Goal: Information Seeking & Learning: Learn about a topic

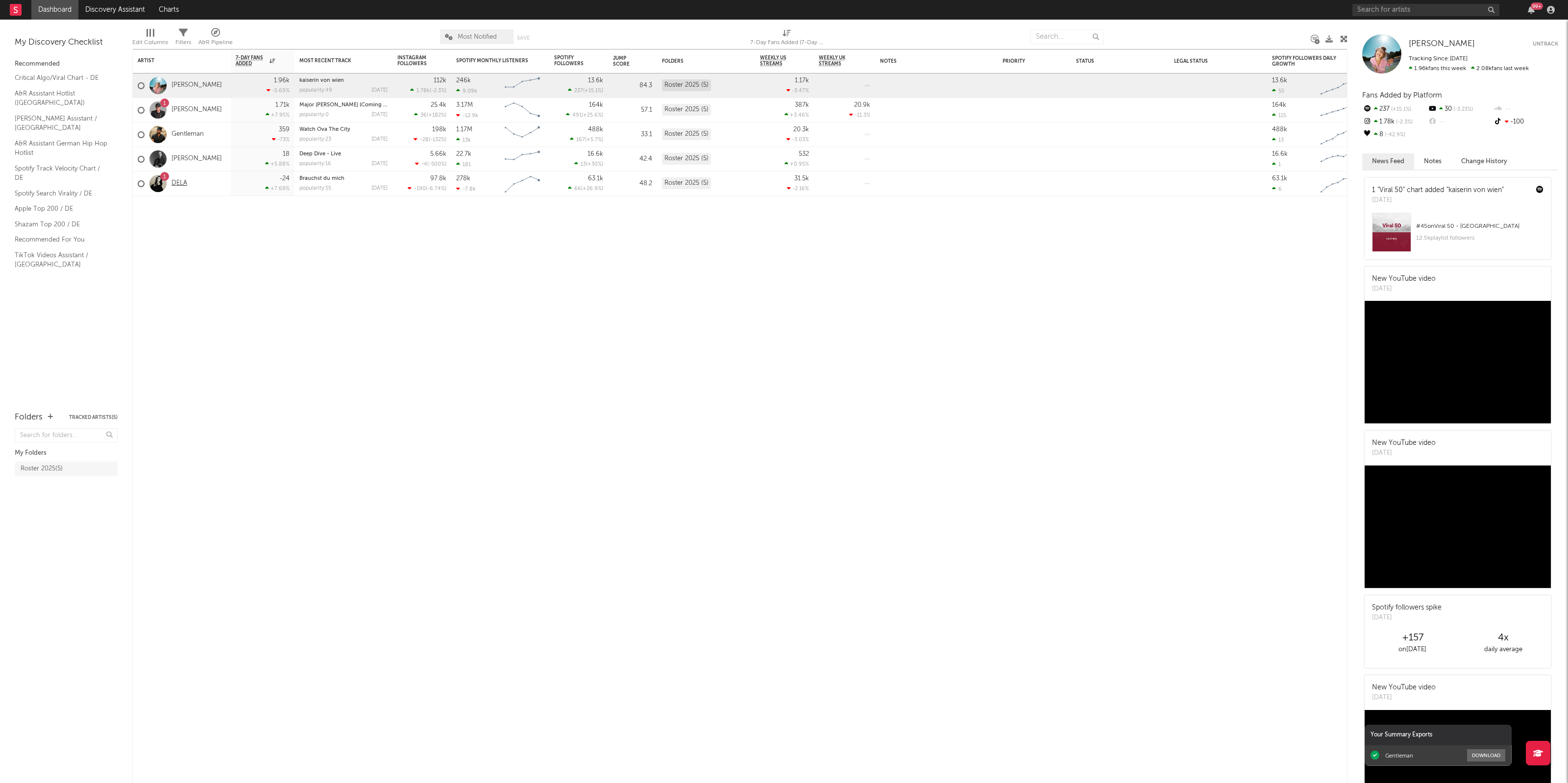
click at [181, 185] on link "DELA" at bounding box center [179, 183] width 16 height 8
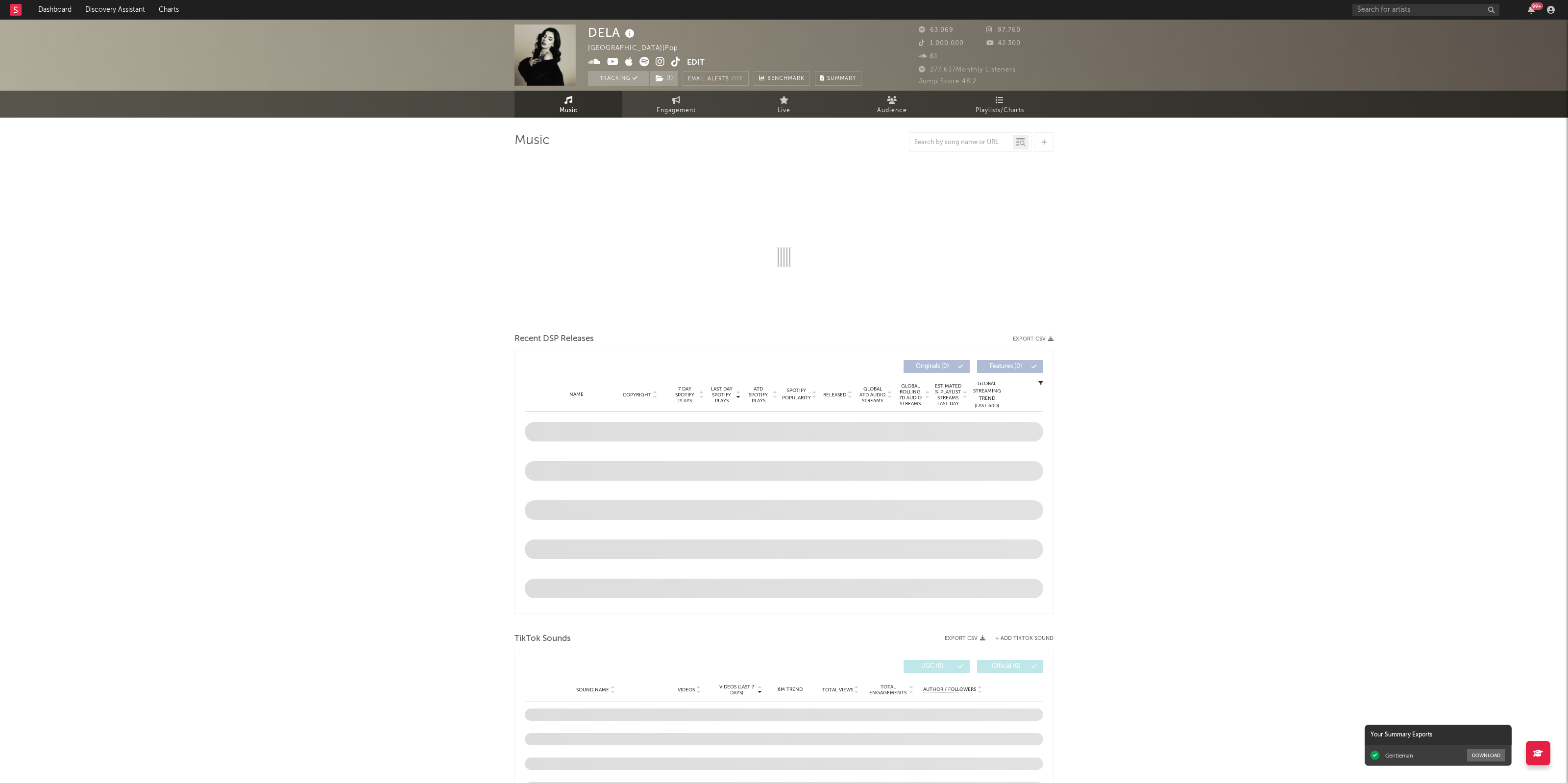
select select "6m"
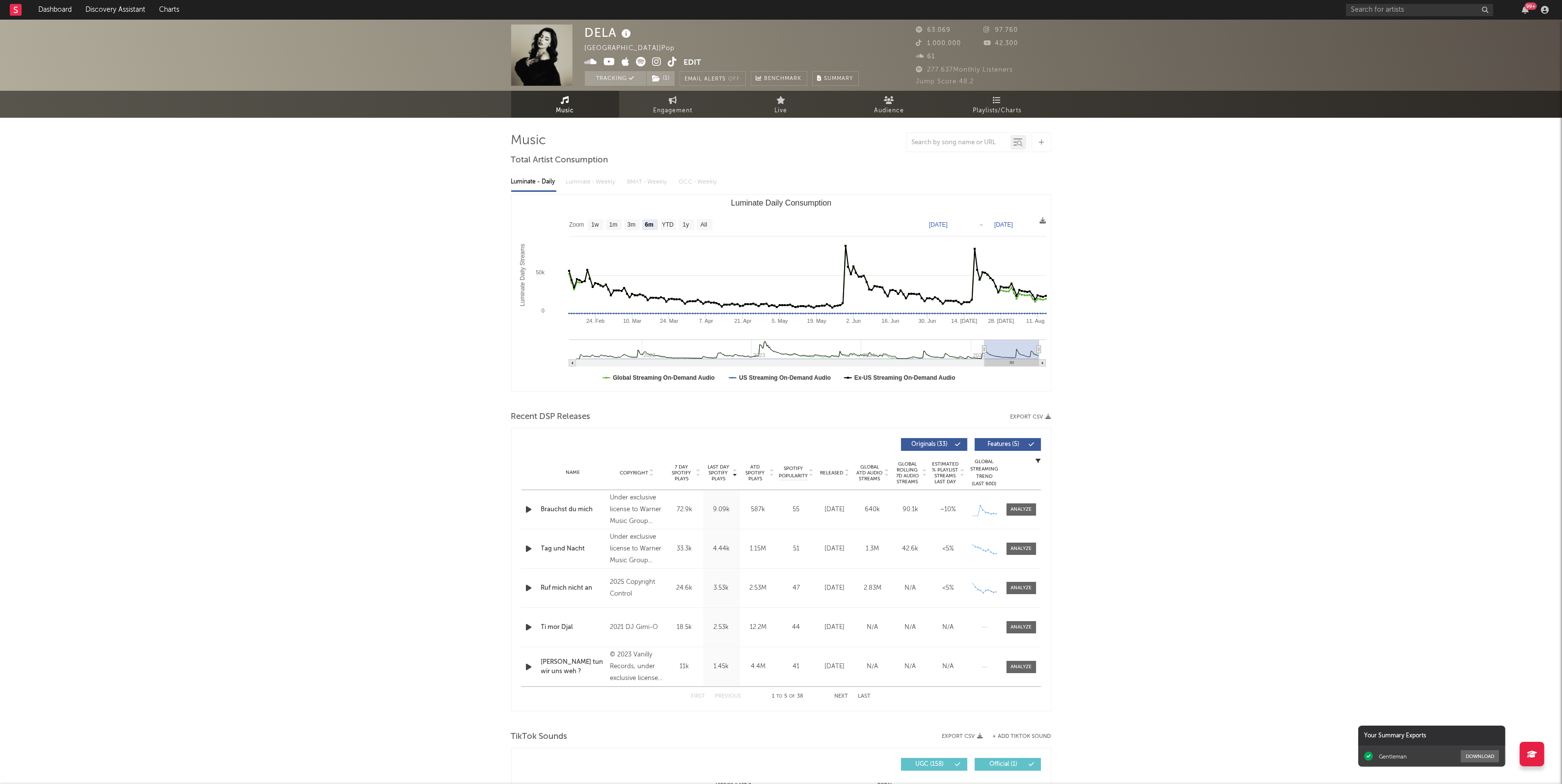
click at [387, 493] on div "DELA [GEOGRAPHIC_DATA] | Pop Edit Tracking ( 1 ) Email Alerts Off Benchmark Sum…" at bounding box center [781, 761] width 1562 height 1482
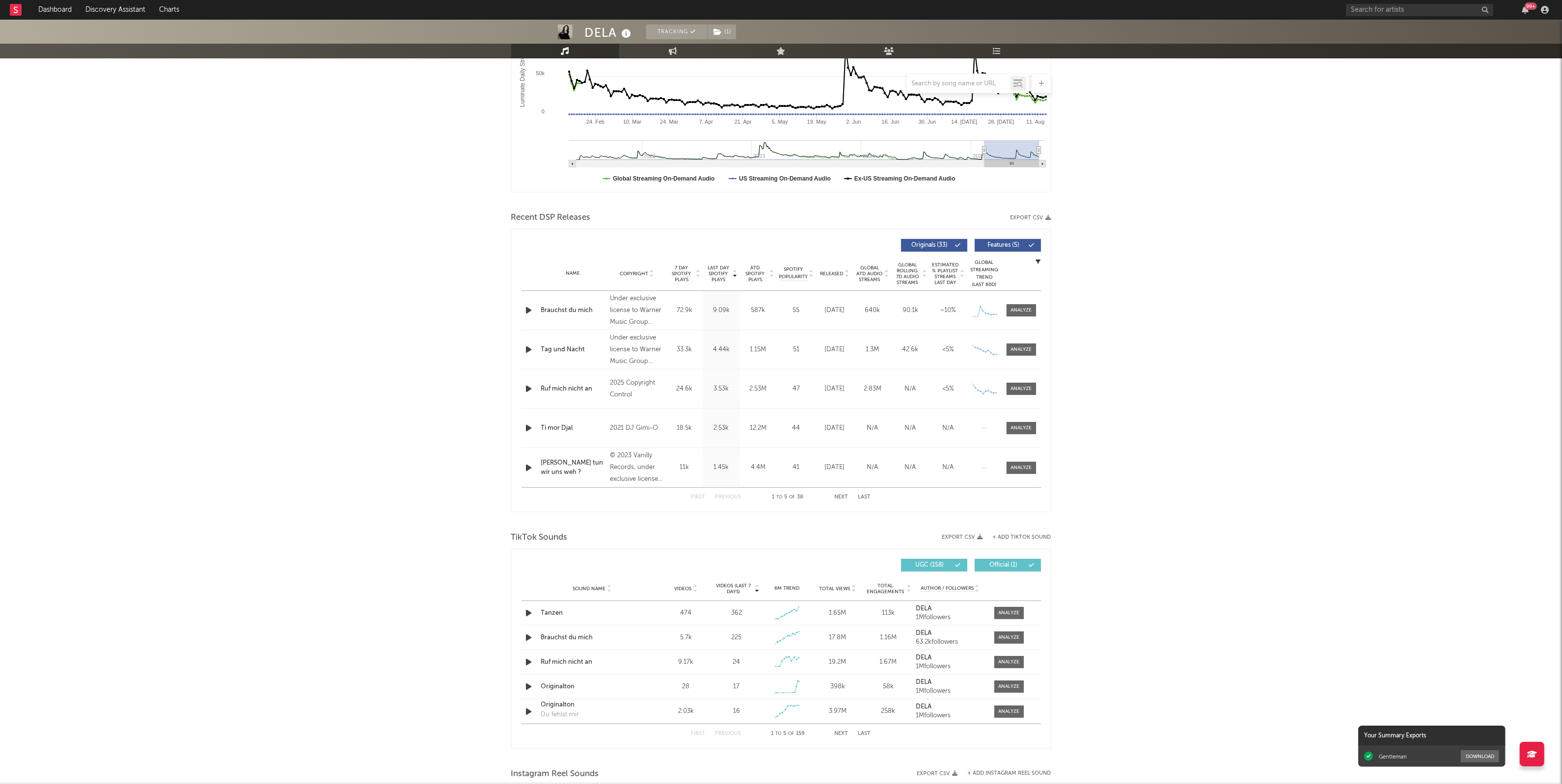
scroll to position [429, 0]
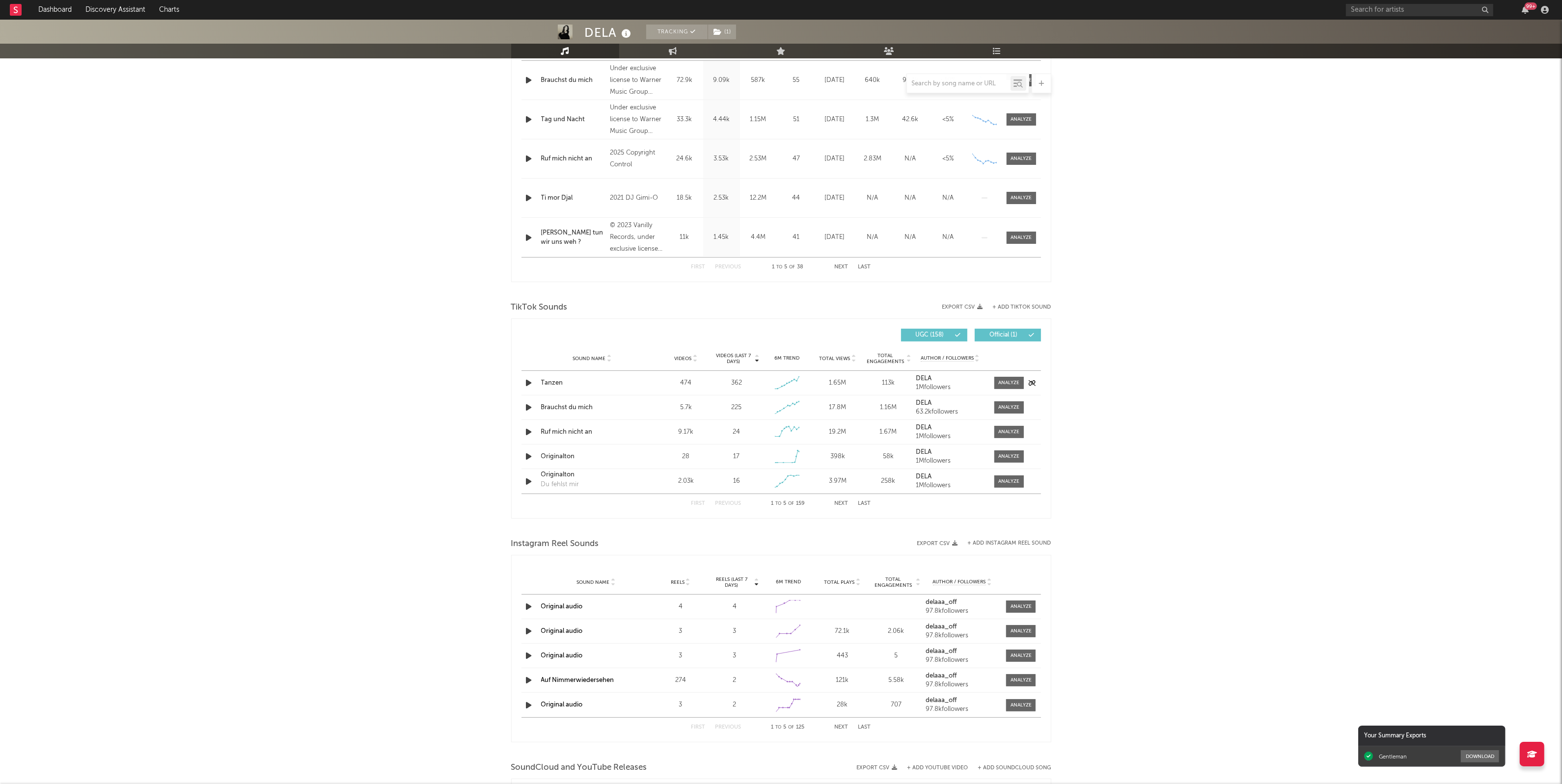
click at [991, 379] on div at bounding box center [1007, 382] width 34 height 12
click at [1010, 379] on span at bounding box center [1009, 382] width 29 height 12
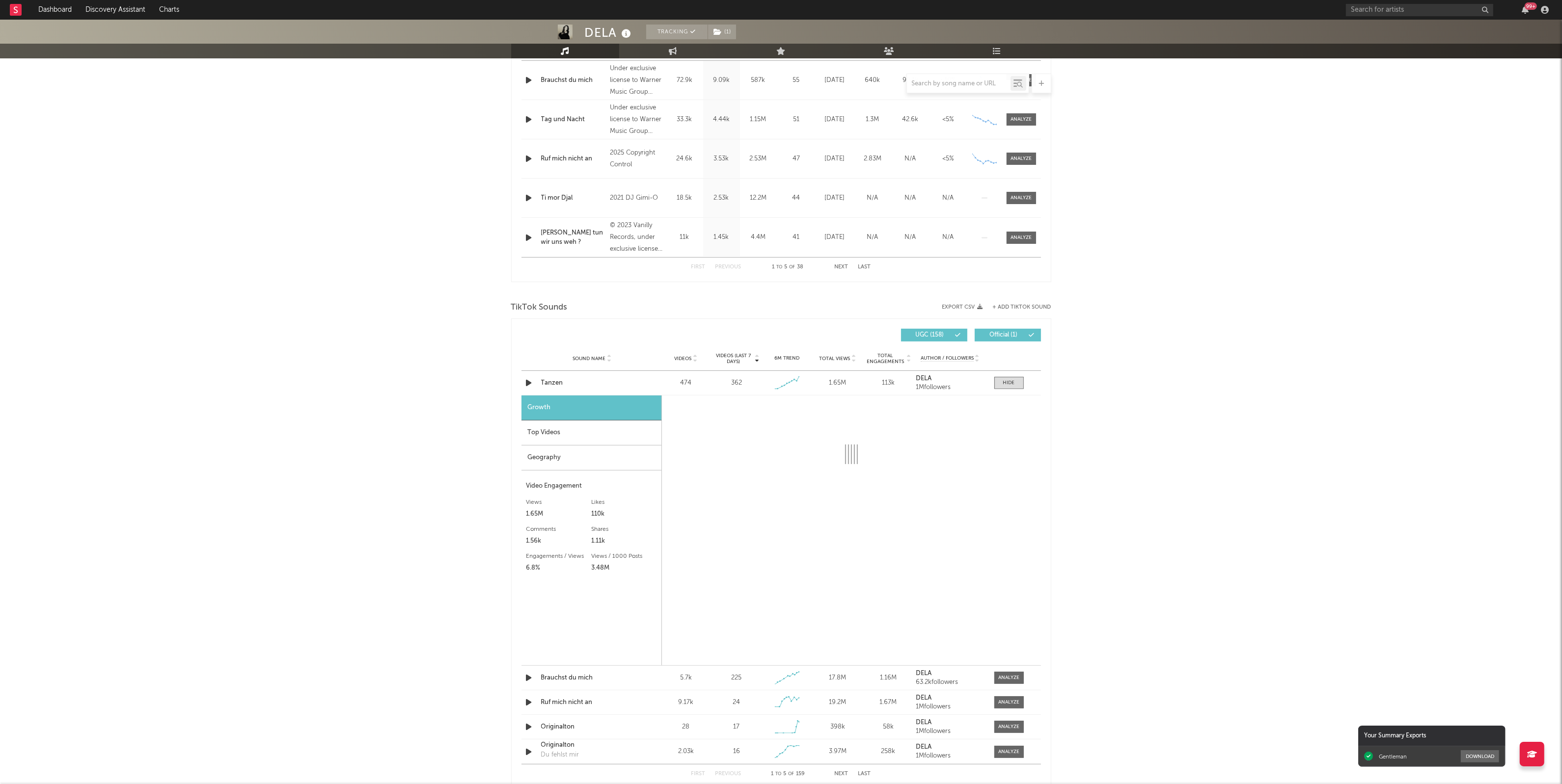
select select "1w"
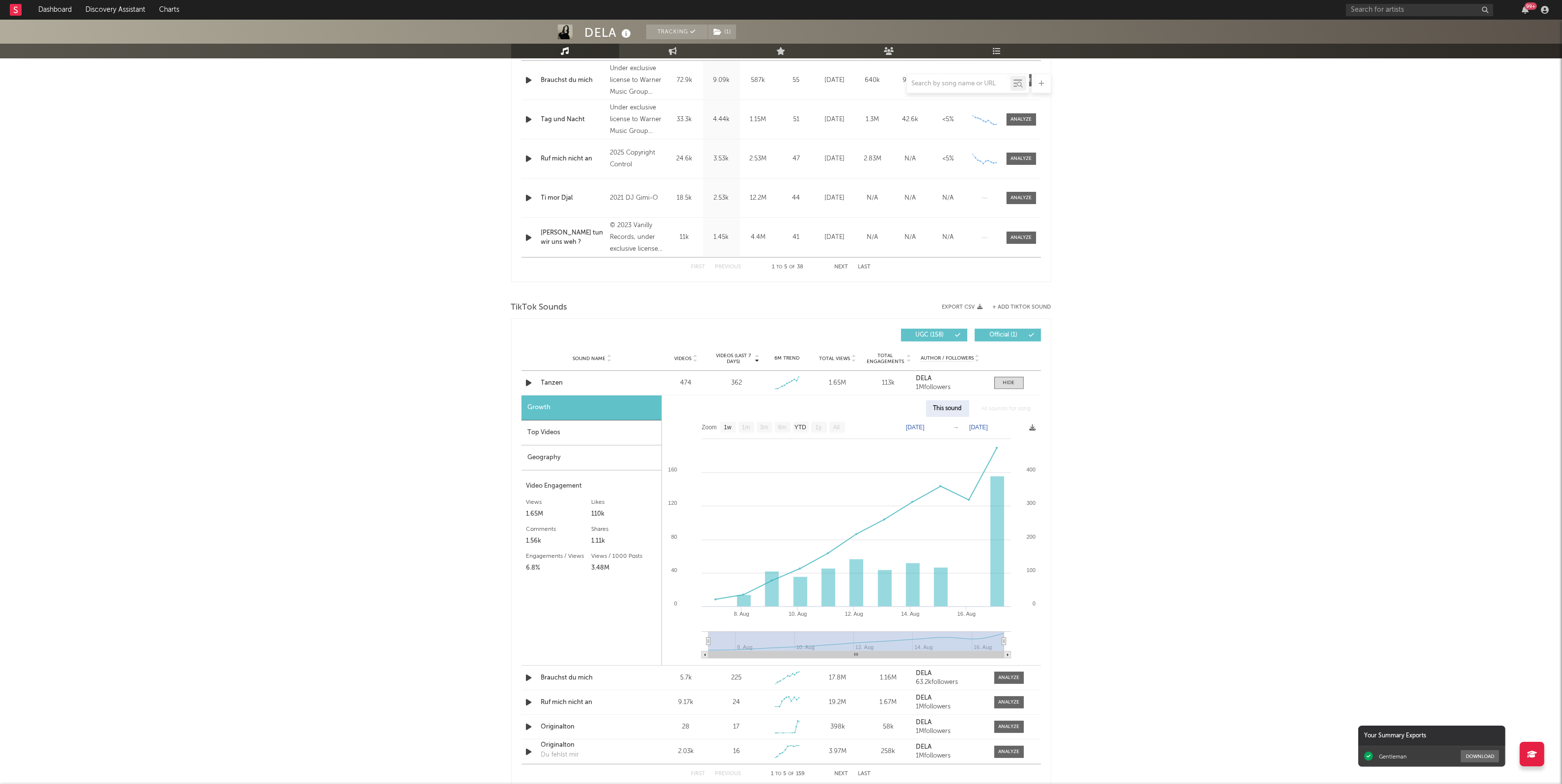
click at [1191, 447] on div "DELA Tracking ( 1 ) [GEOGRAPHIC_DATA] | Pop Edit Tracking ( 1 ) Email Alerts Of…" at bounding box center [781, 466] width 1562 height 1753
click at [624, 434] on div "Top Videos" at bounding box center [592, 433] width 140 height 25
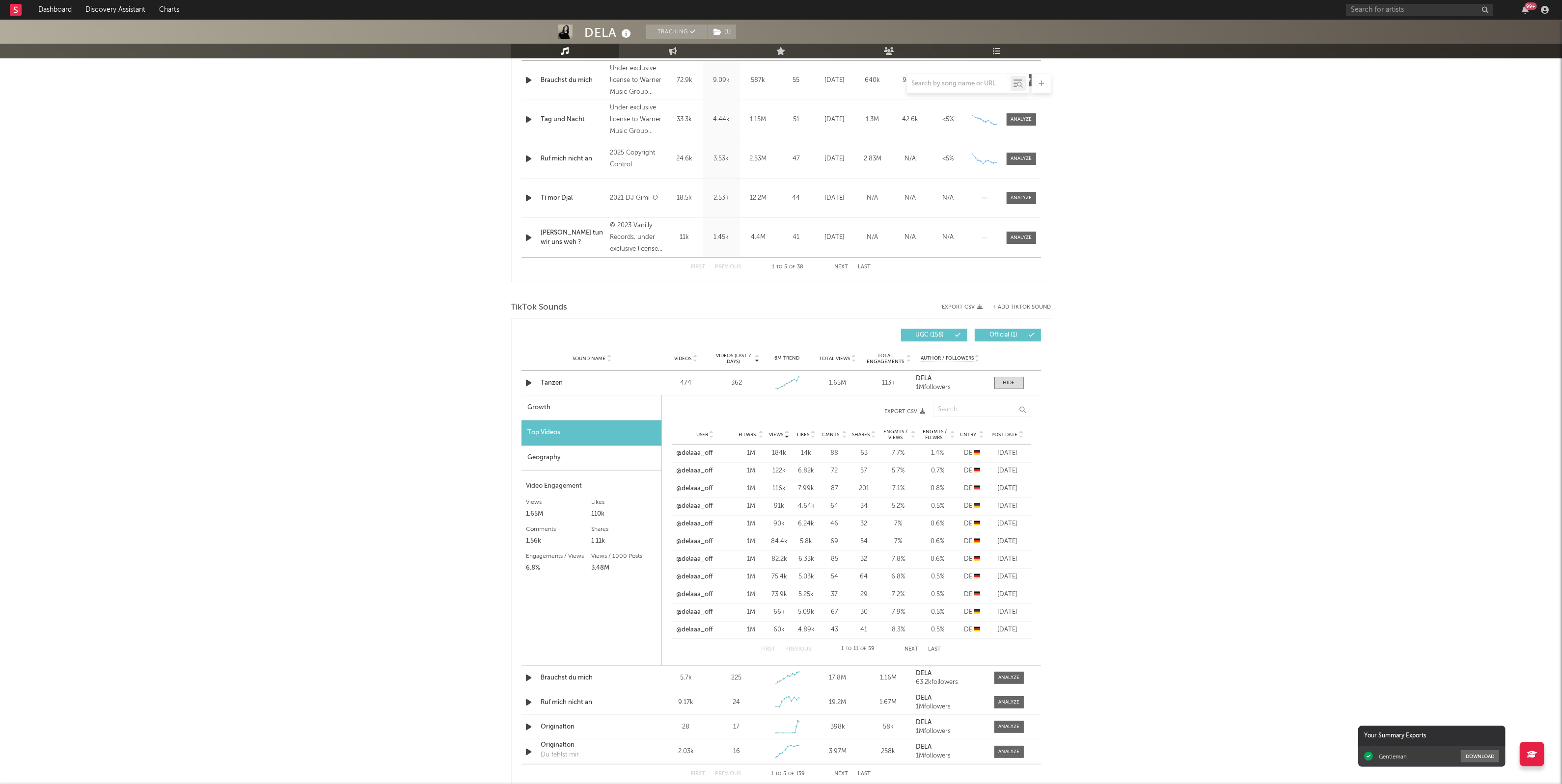
click at [1022, 438] on icon at bounding box center [1021, 436] width 5 height 4
click at [706, 507] on link "@einfachjana" at bounding box center [696, 506] width 39 height 10
